Goal: Transaction & Acquisition: Subscribe to service/newsletter

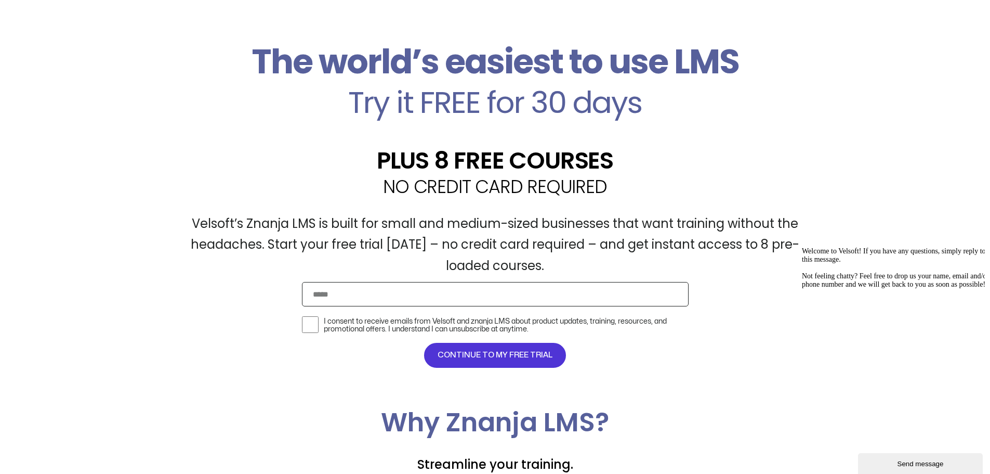
click at [416, 299] on input "Email" at bounding box center [495, 294] width 387 height 24
type input "*"
type input "**********"
click at [510, 358] on span "CONTINUE TO MY FREE TRIAL" at bounding box center [495, 355] width 115 height 12
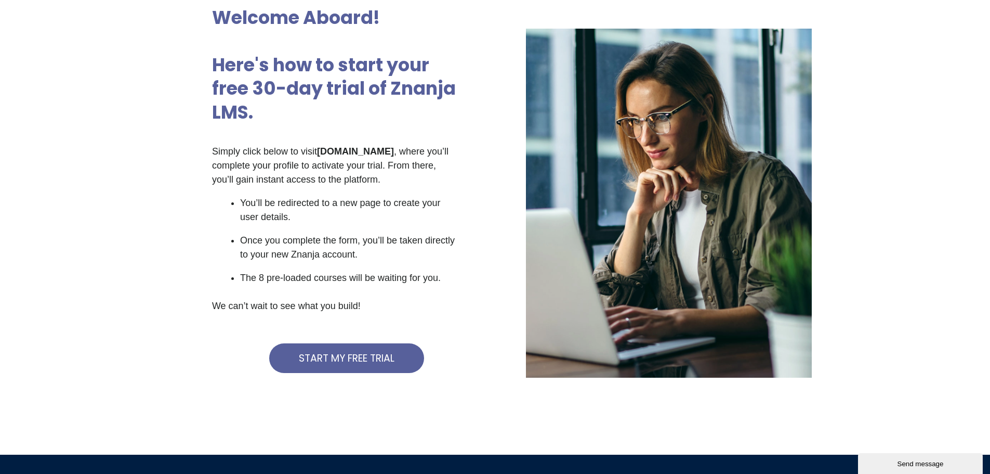
scroll to position [104, 0]
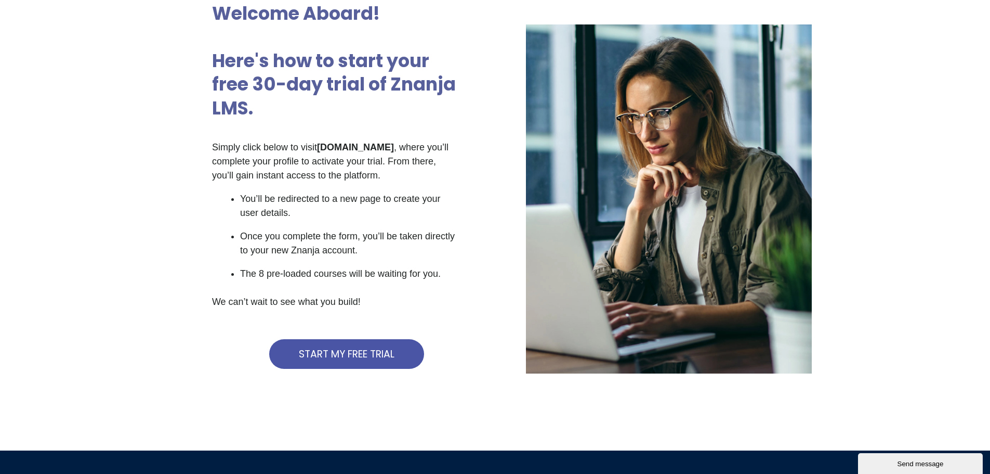
click at [364, 353] on span "START MY FREE TRIAL" at bounding box center [347, 354] width 96 height 10
